Goal: Complete application form

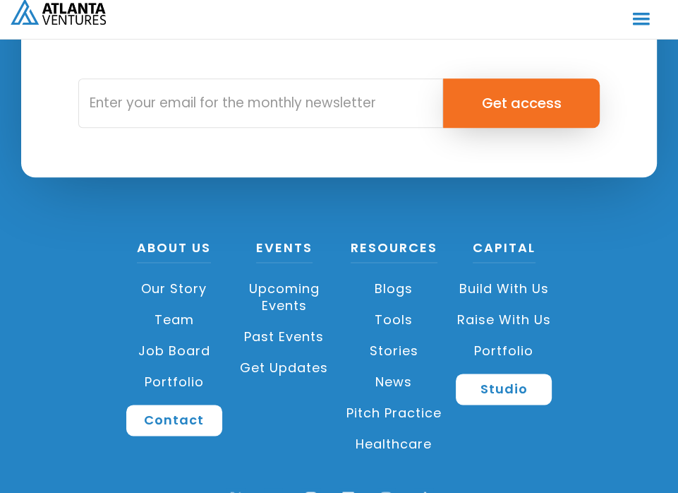
scroll to position [4424, 0]
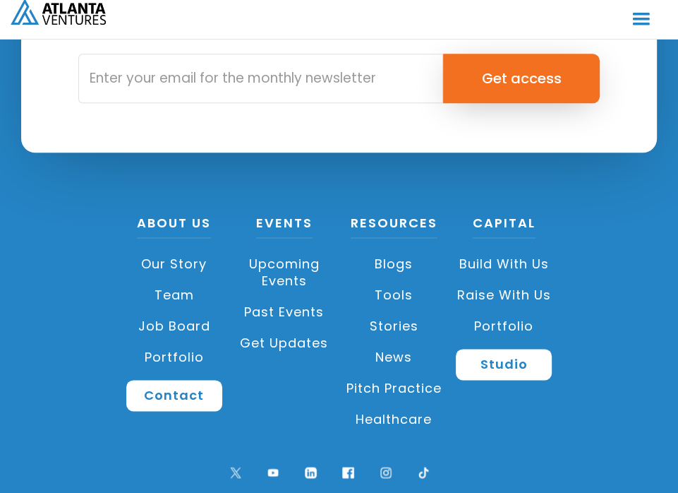
click at [519, 279] on link "Raise with Us" at bounding box center [504, 294] width 96 height 31
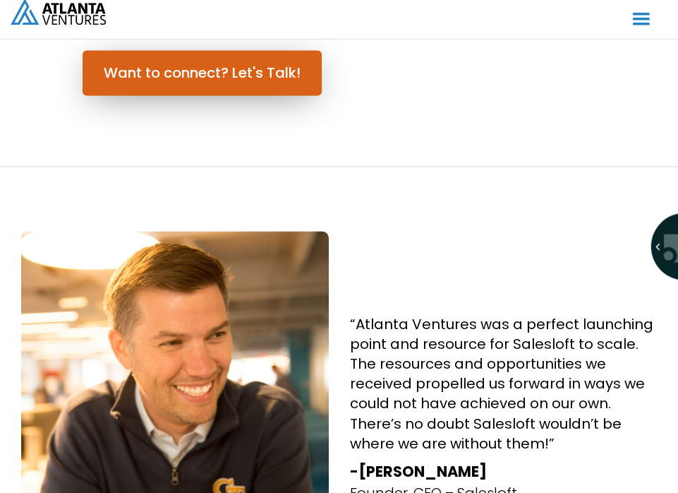
scroll to position [1270, 0]
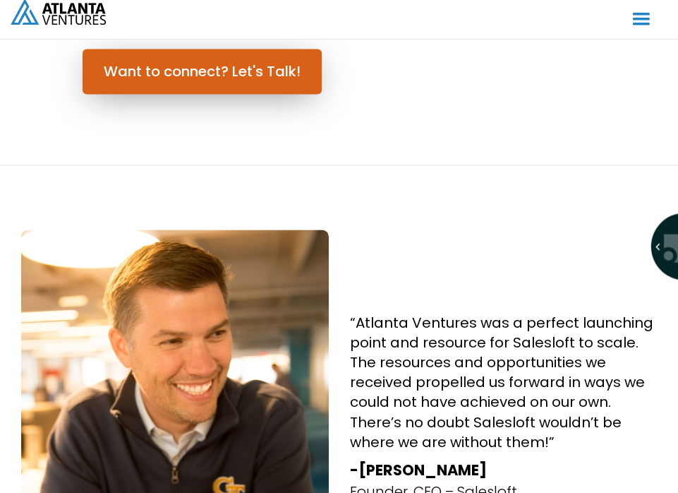
click at [240, 73] on link "Want to connect? Let's Talk!" at bounding box center [202, 71] width 239 height 45
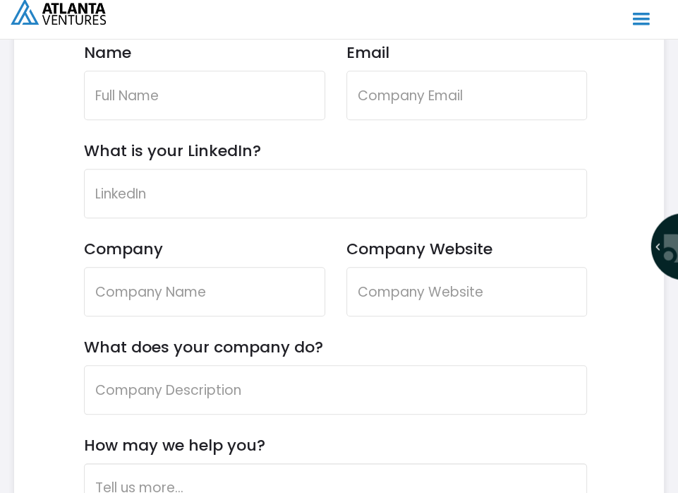
scroll to position [4005, 0]
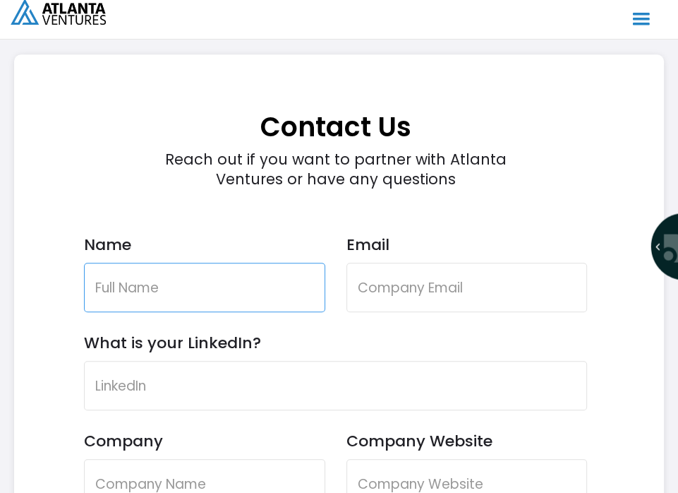
click at [143, 286] on input "Name" at bounding box center [204, 286] width 241 height 49
type input "O"
type input "[PERSON_NAME]"
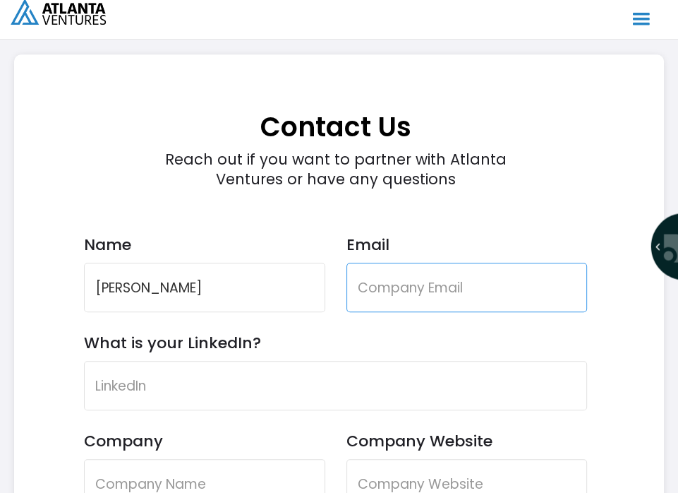
click at [374, 277] on input "Email" at bounding box center [466, 286] width 241 height 49
type input "h"
type input "[EMAIL_ADDRESS][DOMAIN_NAME]"
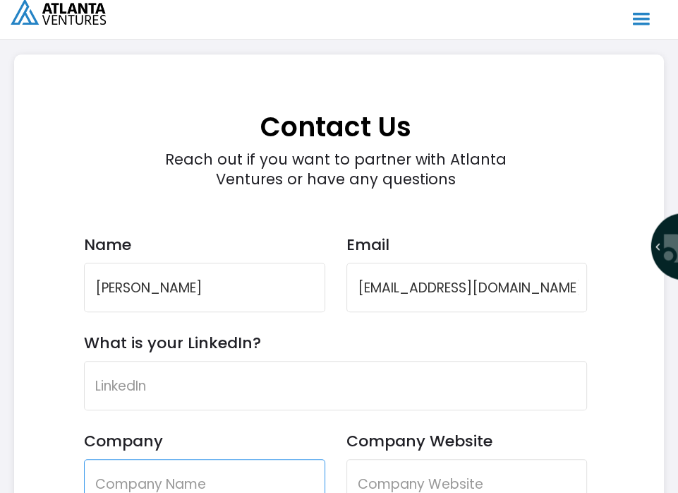
type input "Back 2 Purpose"
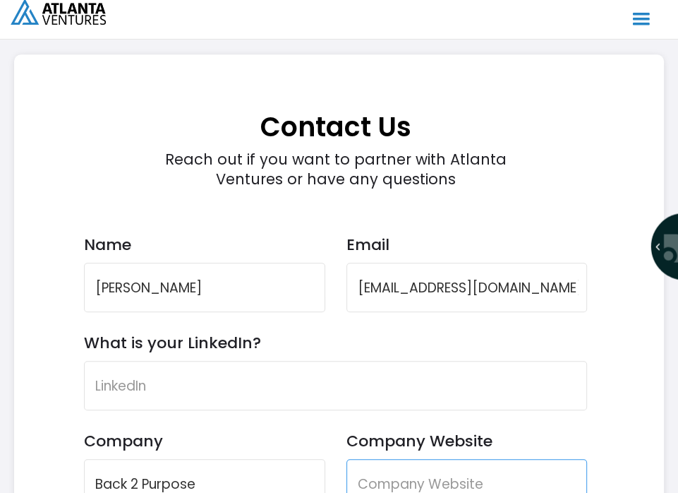
type input "Back 2 Purpose"
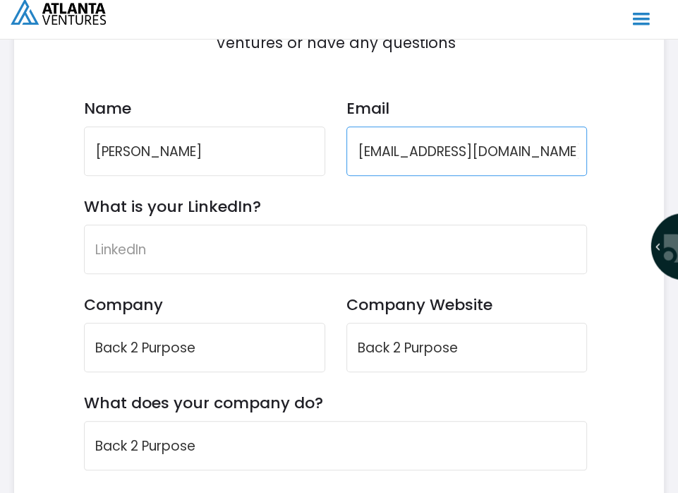
scroll to position [4146, 0]
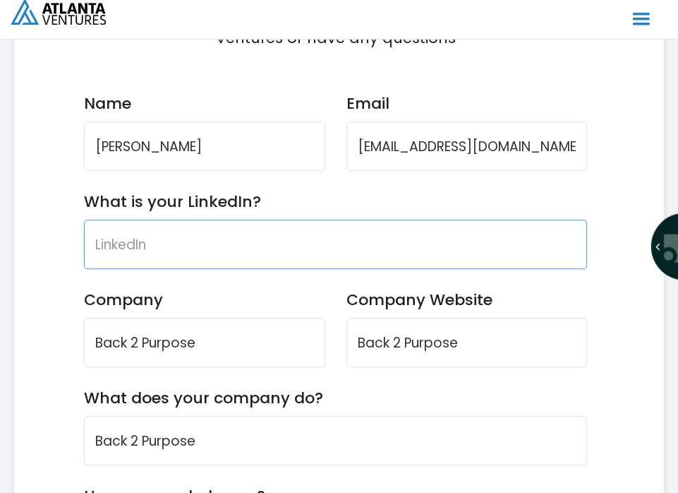
paste input "[URL][DOMAIN_NAME]"
type input "[URL][DOMAIN_NAME]"
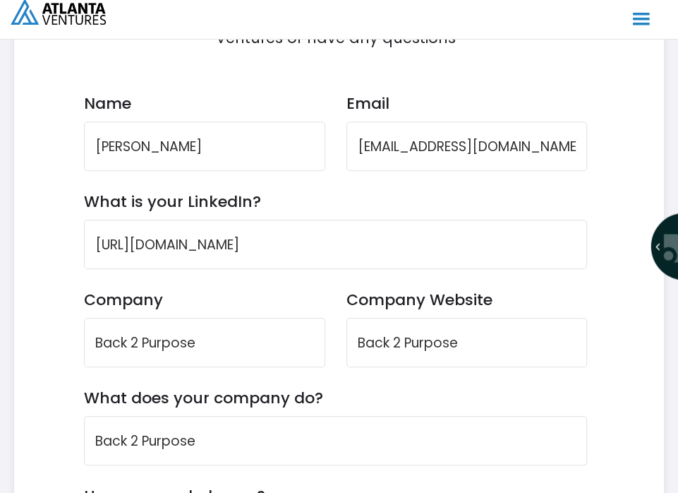
click at [248, 290] on label "Company" at bounding box center [204, 299] width 241 height 19
click at [248, 318] on input "Back 2 Purpose" at bounding box center [204, 342] width 241 height 49
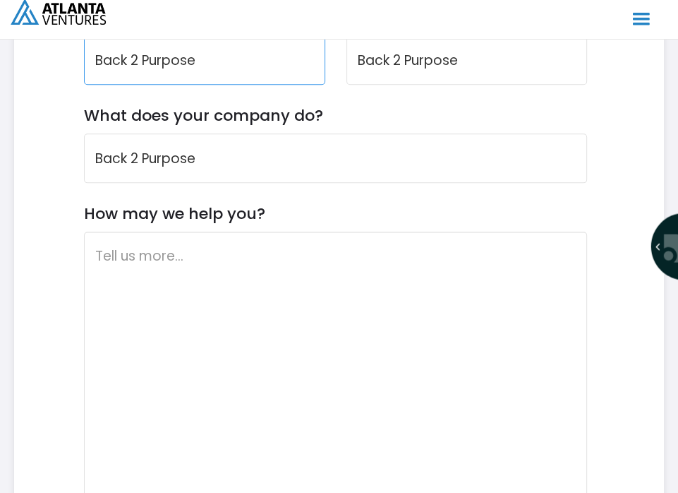
scroll to position [4499, 0]
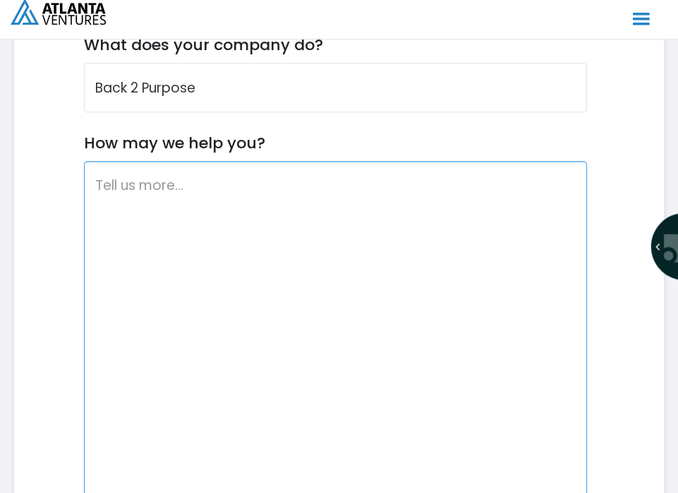
paste textarea "At Back 2 Purpose, we are transforming how underserved youth discover their ide…"
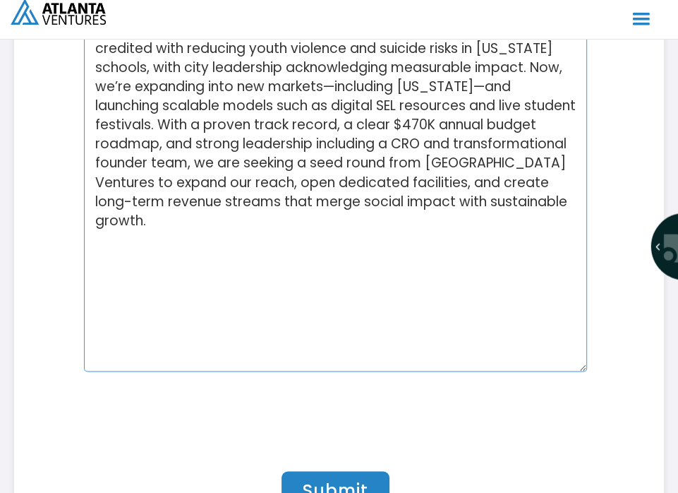
scroll to position [4781, 0]
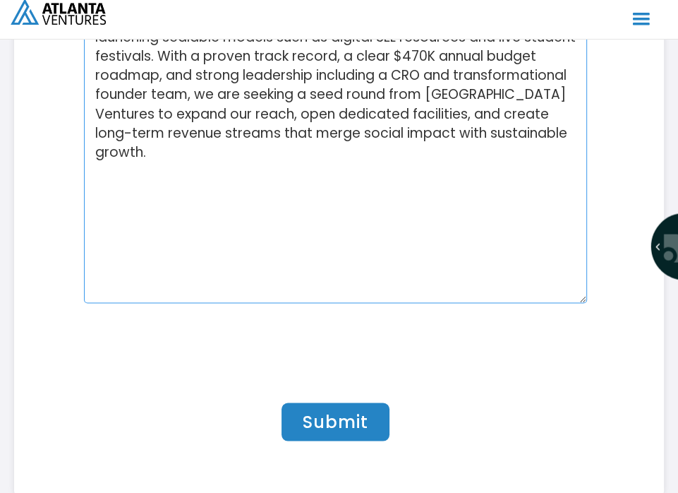
type textarea "At Back 2 Purpose, we are transforming how underserved youth discover their ide…"
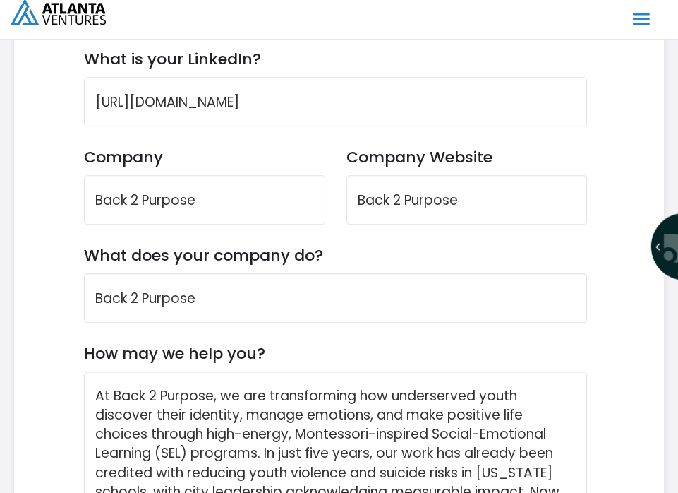
scroll to position [4287, 0]
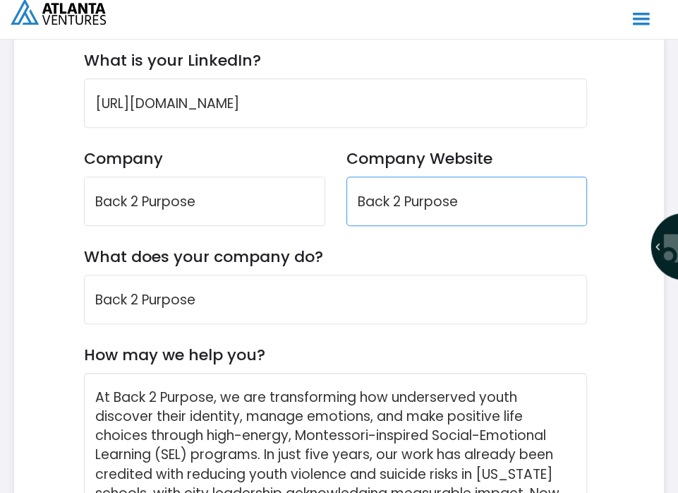
drag, startPoint x: 464, startPoint y: 199, endPoint x: 343, endPoint y: 198, distance: 121.4
click at [343, 198] on div "Company Back 2 Purpose Company Website Back 2 Purpose" at bounding box center [335, 198] width 503 height 98
paste input "[URL][DOMAIN_NAME]"
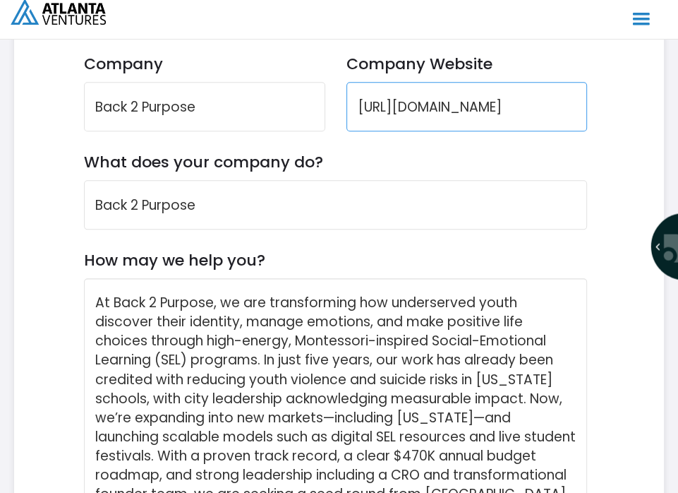
scroll to position [4358, 0]
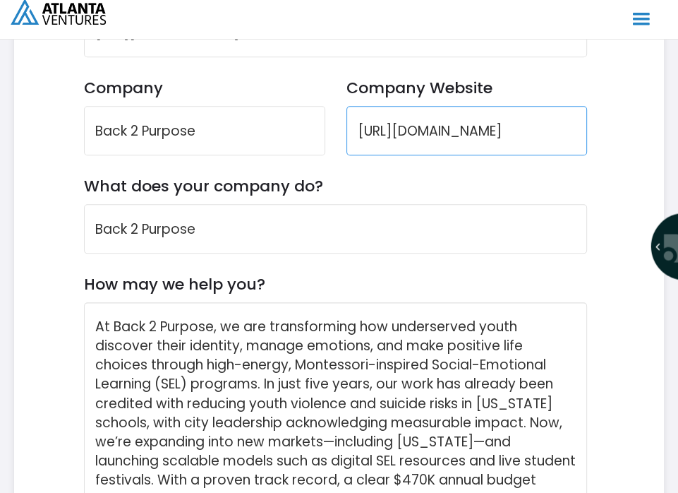
type input "[URL][DOMAIN_NAME]"
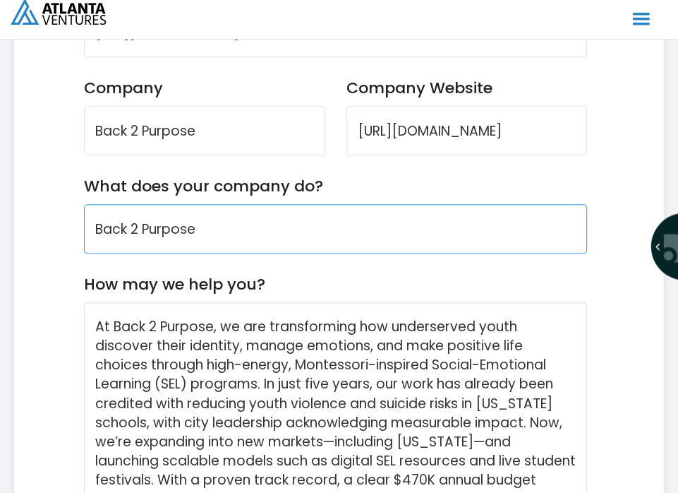
drag, startPoint x: 208, startPoint y: 229, endPoint x: 84, endPoint y: 221, distance: 124.4
click at [84, 221] on input "Back 2 Purpose" at bounding box center [335, 228] width 503 height 49
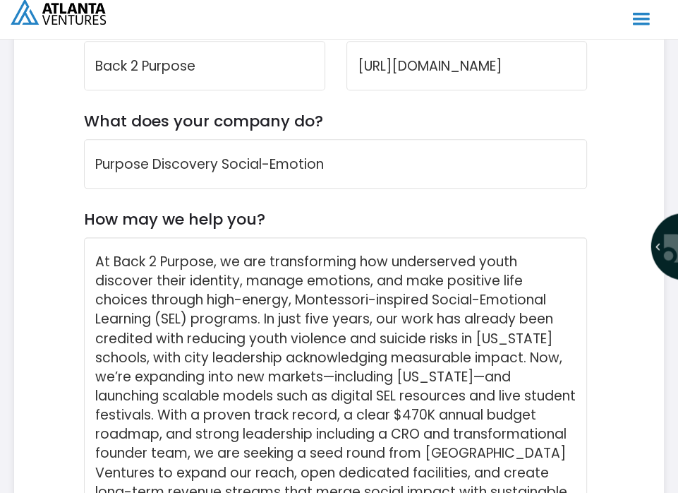
scroll to position [4390, 0]
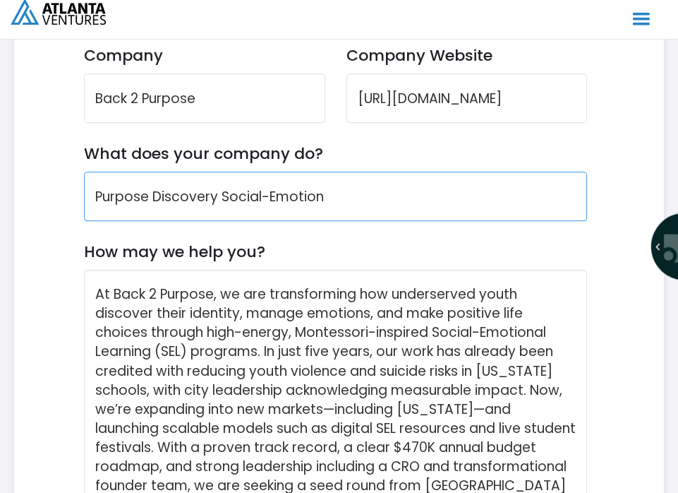
click at [333, 191] on input "Purpose Discovery Social-Emotion" at bounding box center [335, 195] width 503 height 49
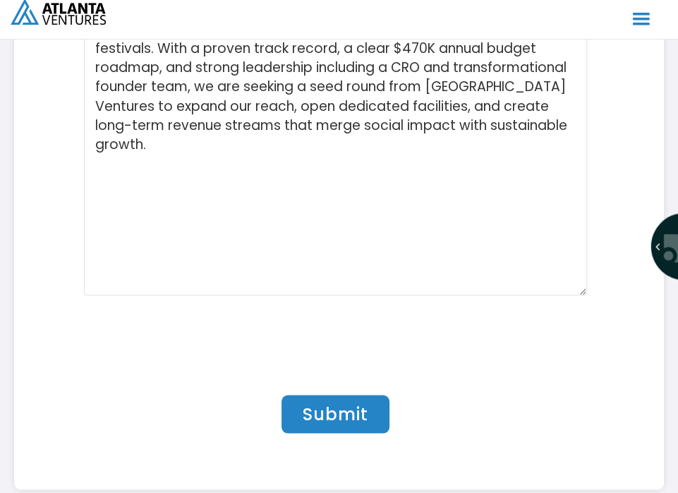
scroll to position [4814, 0]
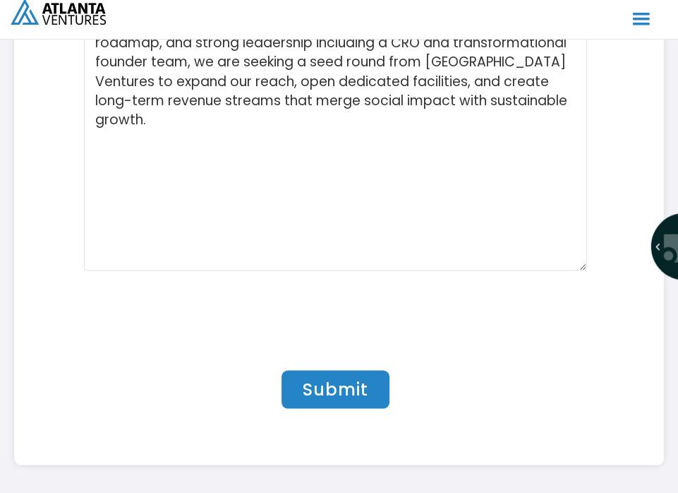
type input "Purpose Discovery Social-Emotional Learning Programs"
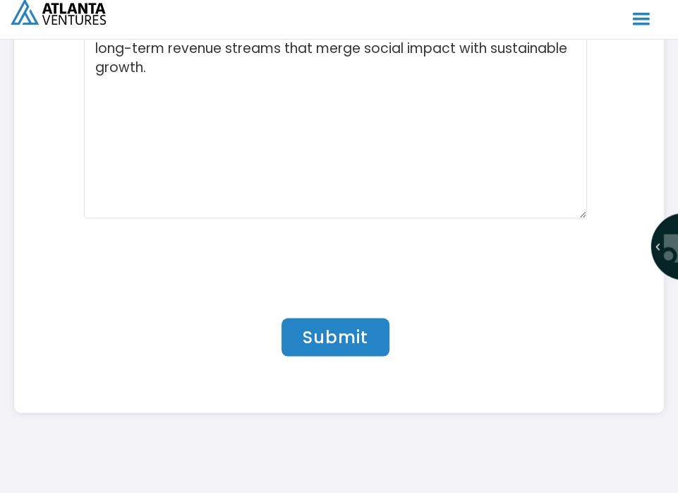
scroll to position [4884, 0]
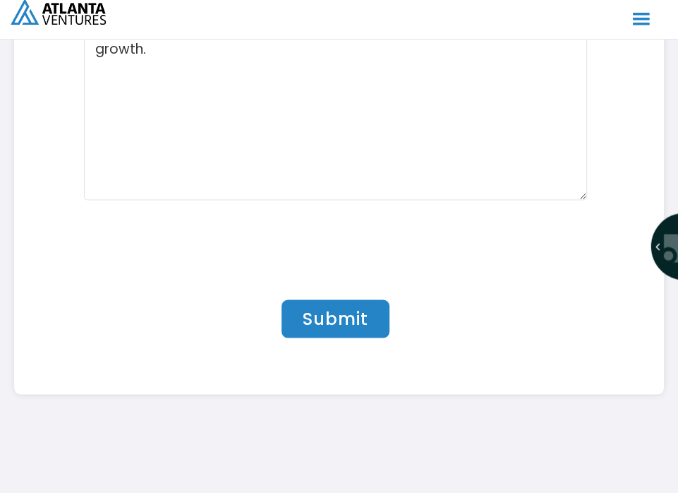
click at [344, 322] on input "Submit" at bounding box center [336, 318] width 108 height 38
type input "Please wait..."
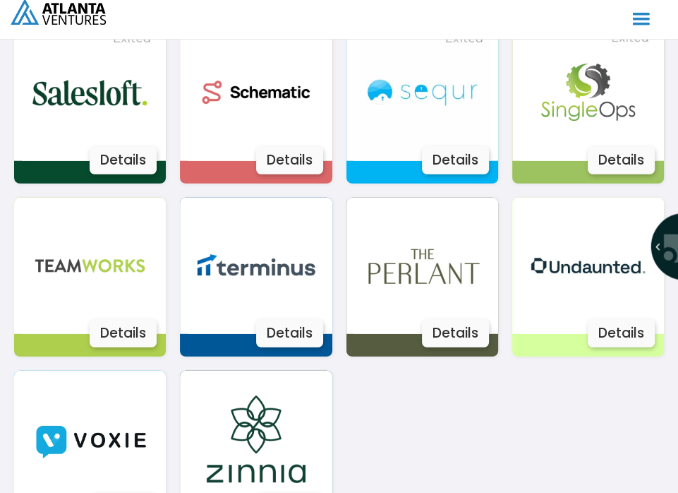
scroll to position [2325, 0]
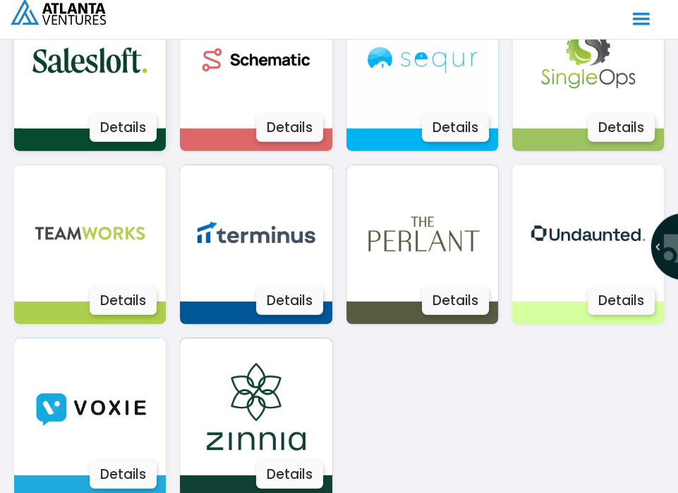
click at [104, 66] on img at bounding box center [90, 60] width 137 height 137
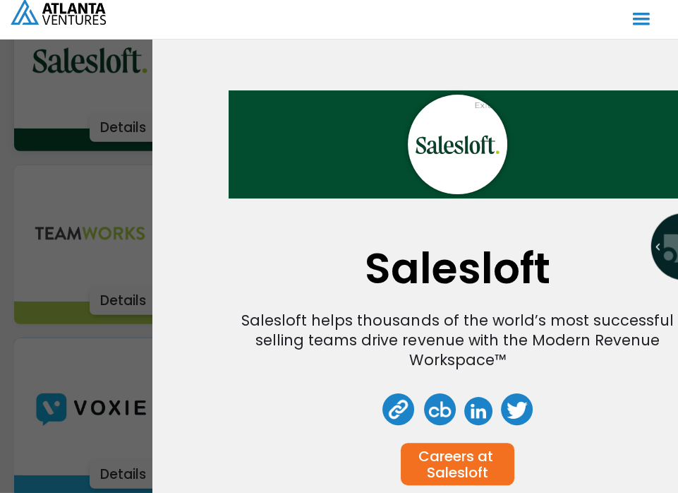
click at [28, 83] on div "Salesloft Salesloft helps thousands of the world’s most successful selling team…" at bounding box center [339, 246] width 678 height 493
